Goal: Navigation & Orientation: Understand site structure

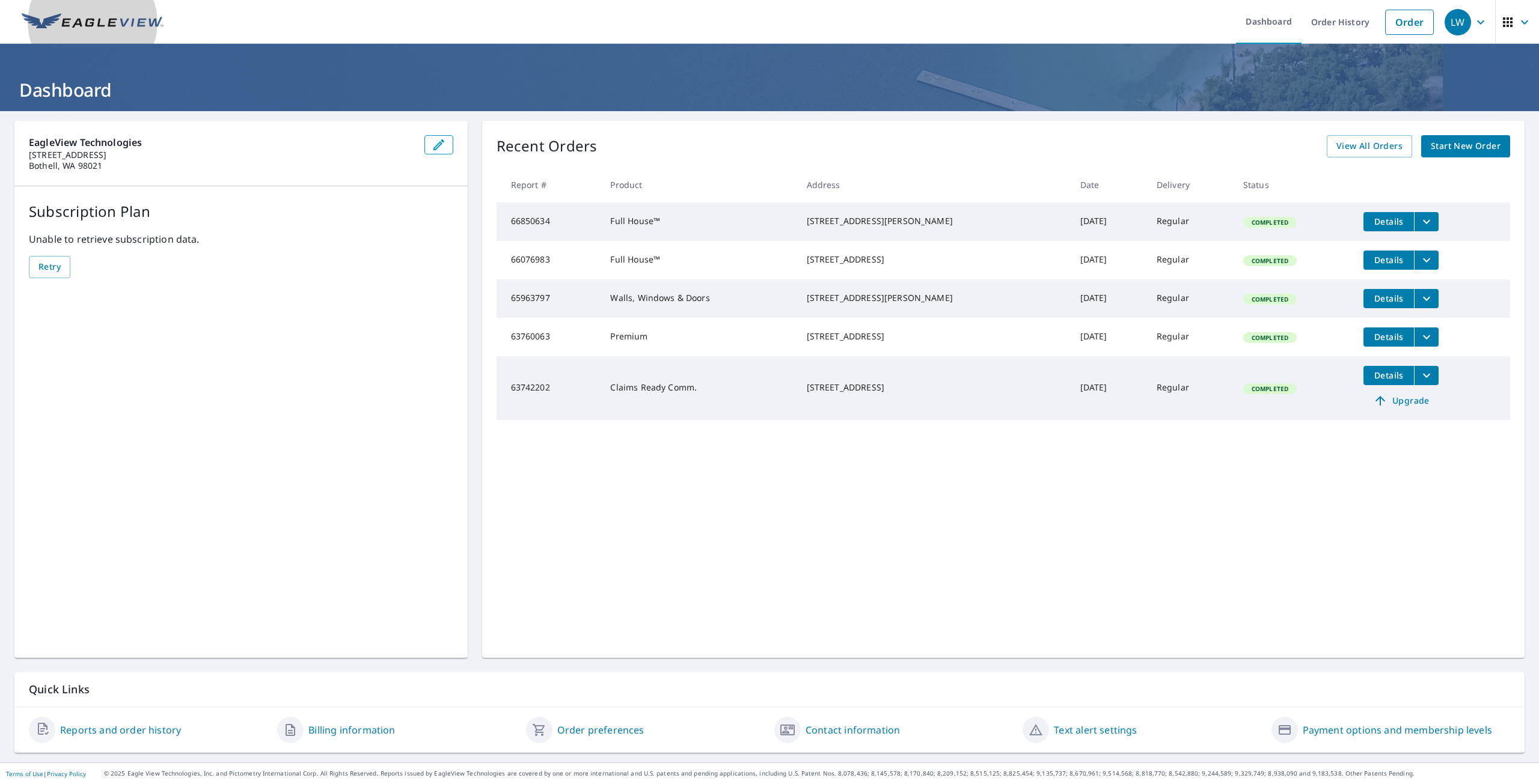
click at [71, 9] on link at bounding box center [92, 22] width 156 height 44
click at [79, 13] on img at bounding box center [92, 22] width 142 height 18
click at [128, 23] on img at bounding box center [92, 22] width 142 height 18
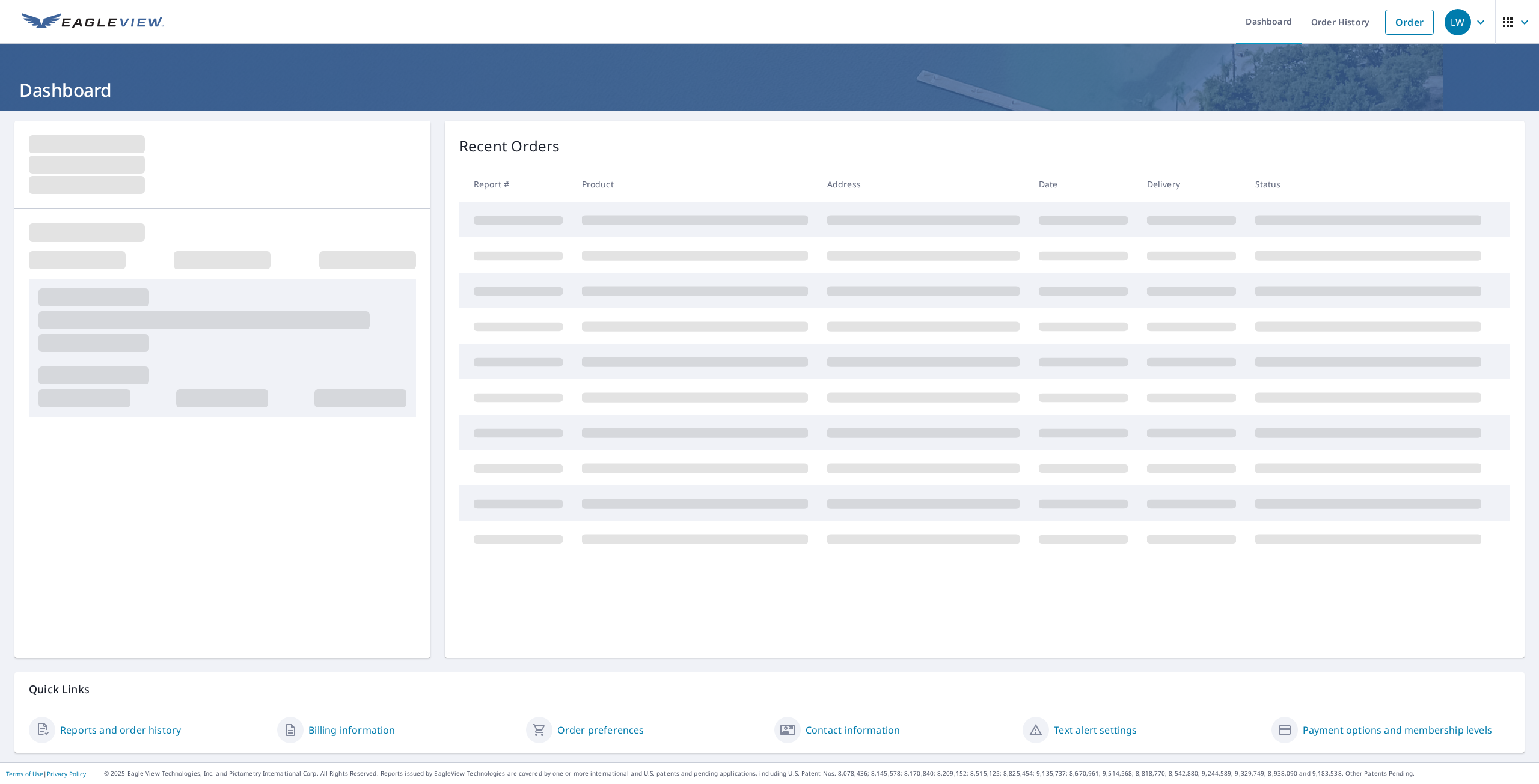
click at [82, 19] on img at bounding box center [92, 22] width 142 height 18
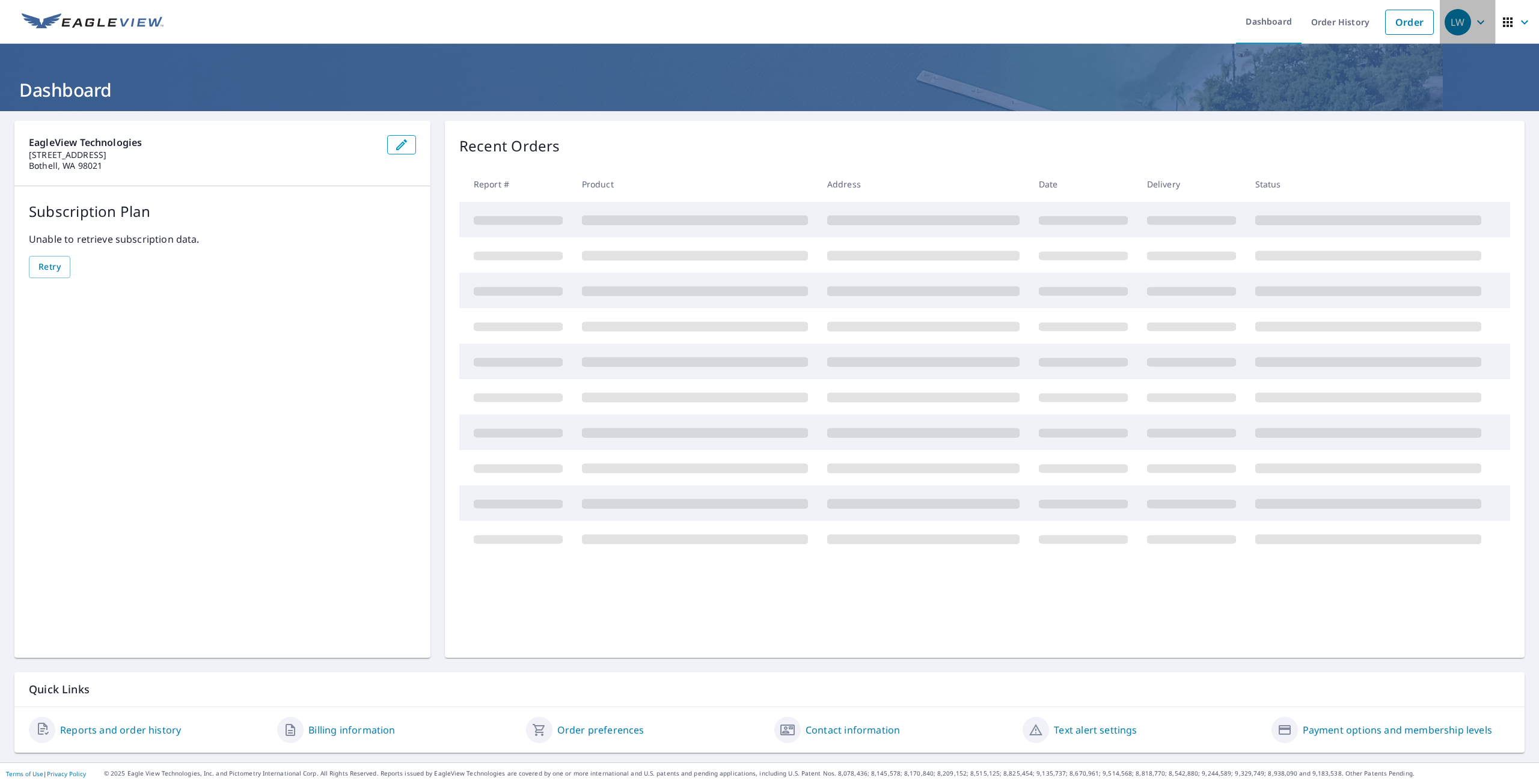
click at [1466, 12] on span "LW" at bounding box center [1467, 22] width 45 height 29
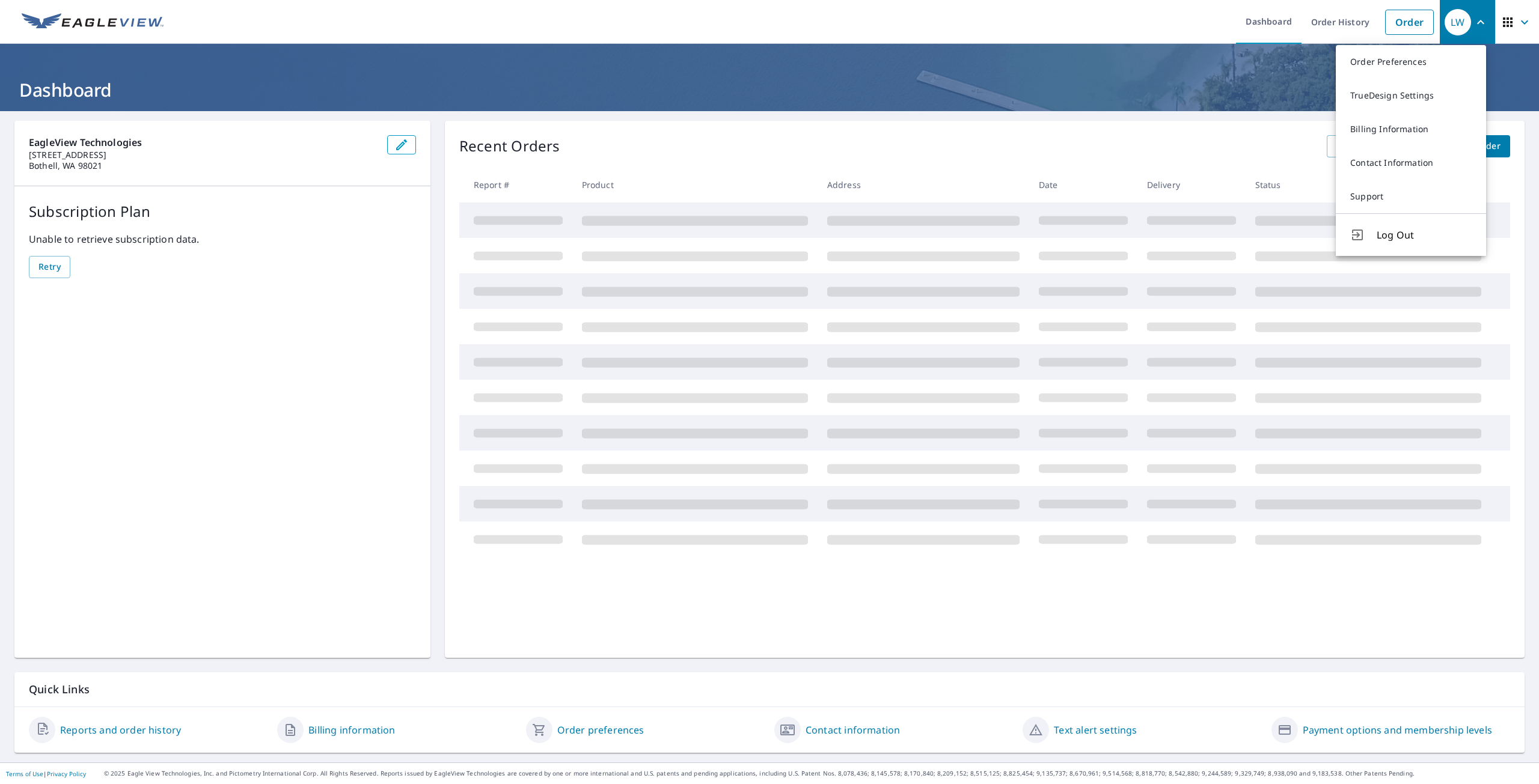
click at [1503, 18] on icon "button" at bounding box center [1507, 22] width 9 height 9
